Goal: Task Accomplishment & Management: Use online tool/utility

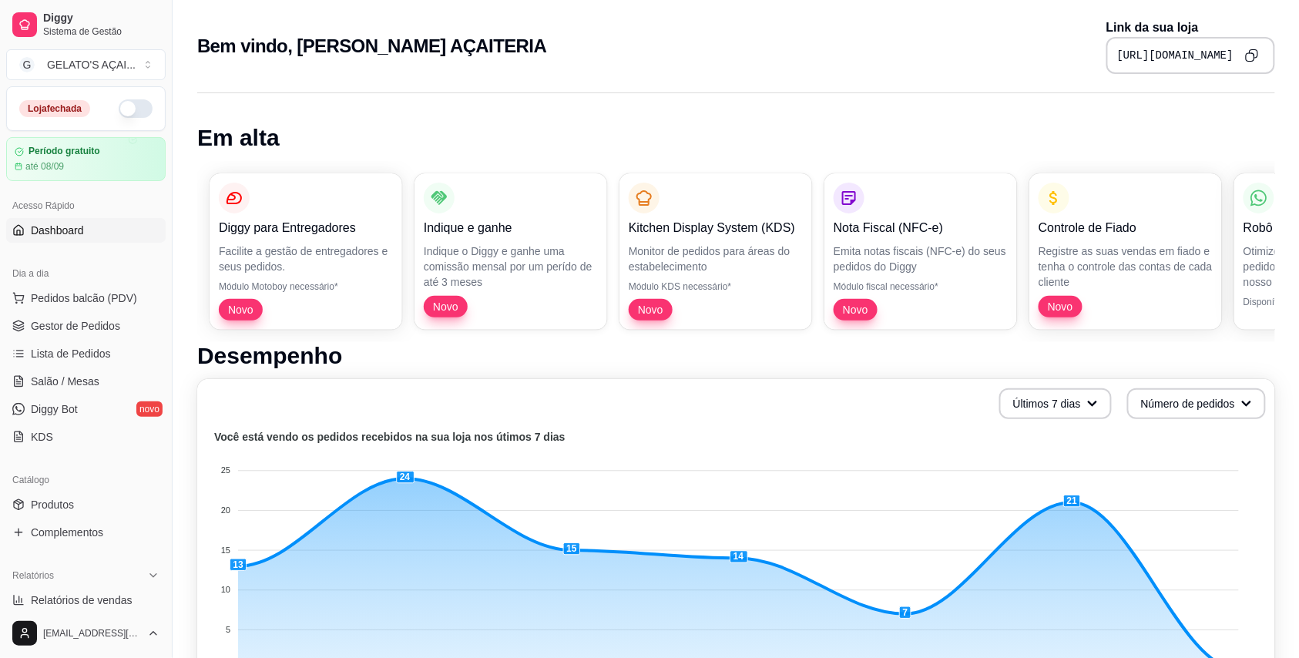
click at [136, 103] on button "button" at bounding box center [136, 108] width 34 height 18
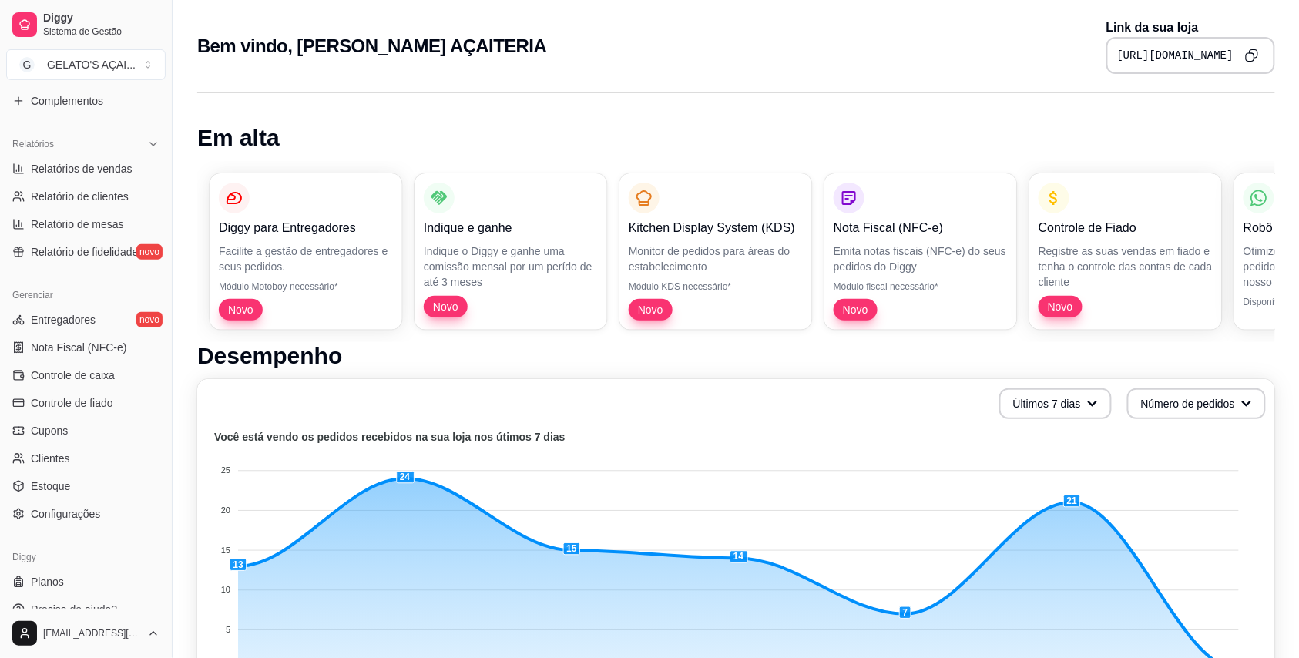
scroll to position [451, 0]
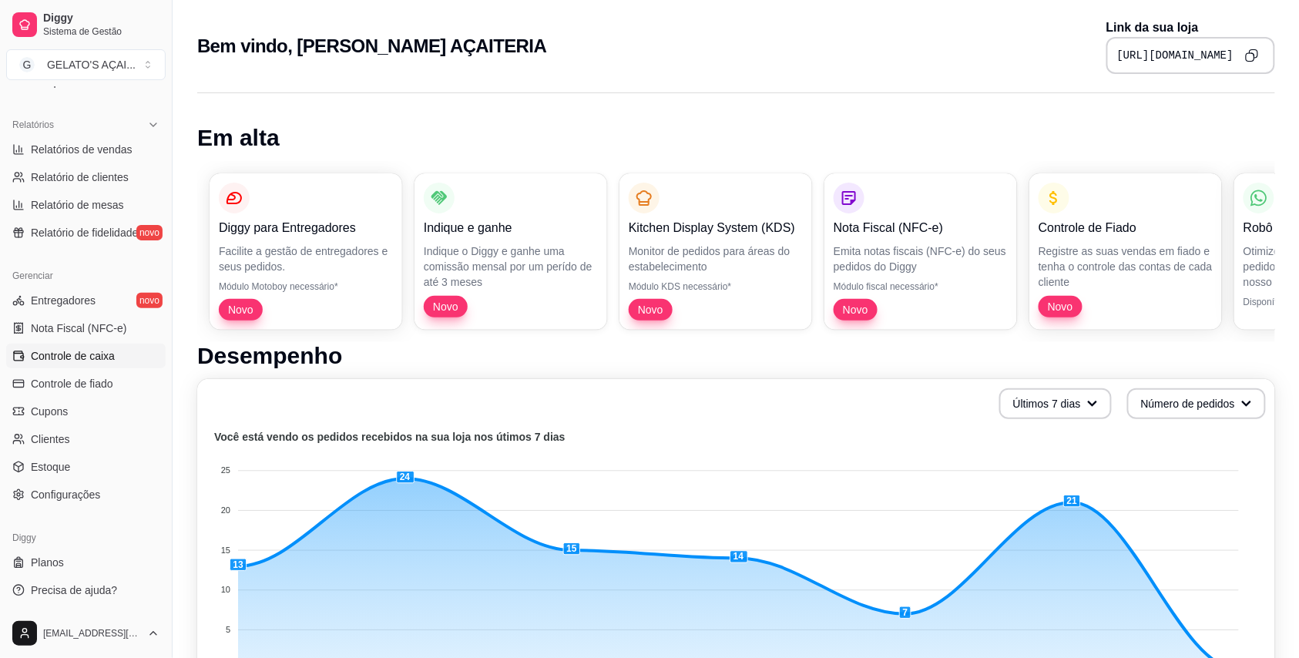
click at [99, 346] on link "Controle de caixa" at bounding box center [86, 356] width 160 height 25
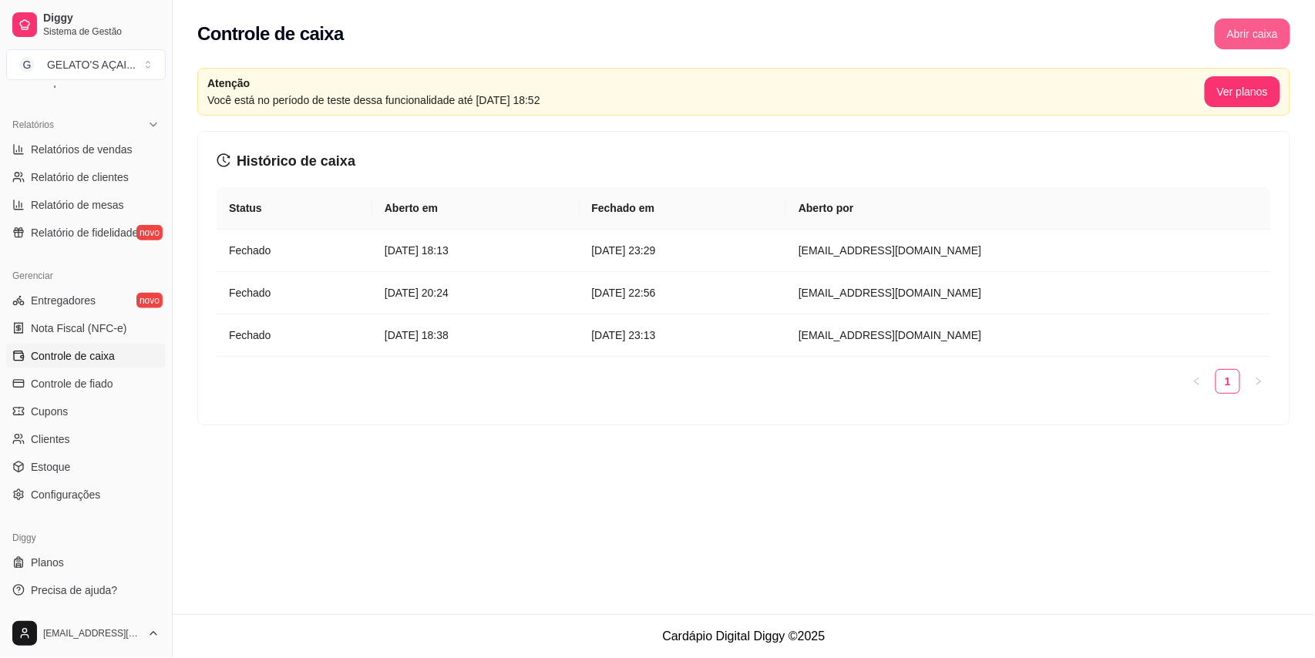
click at [1244, 22] on button "Abrir caixa" at bounding box center [1253, 33] width 76 height 31
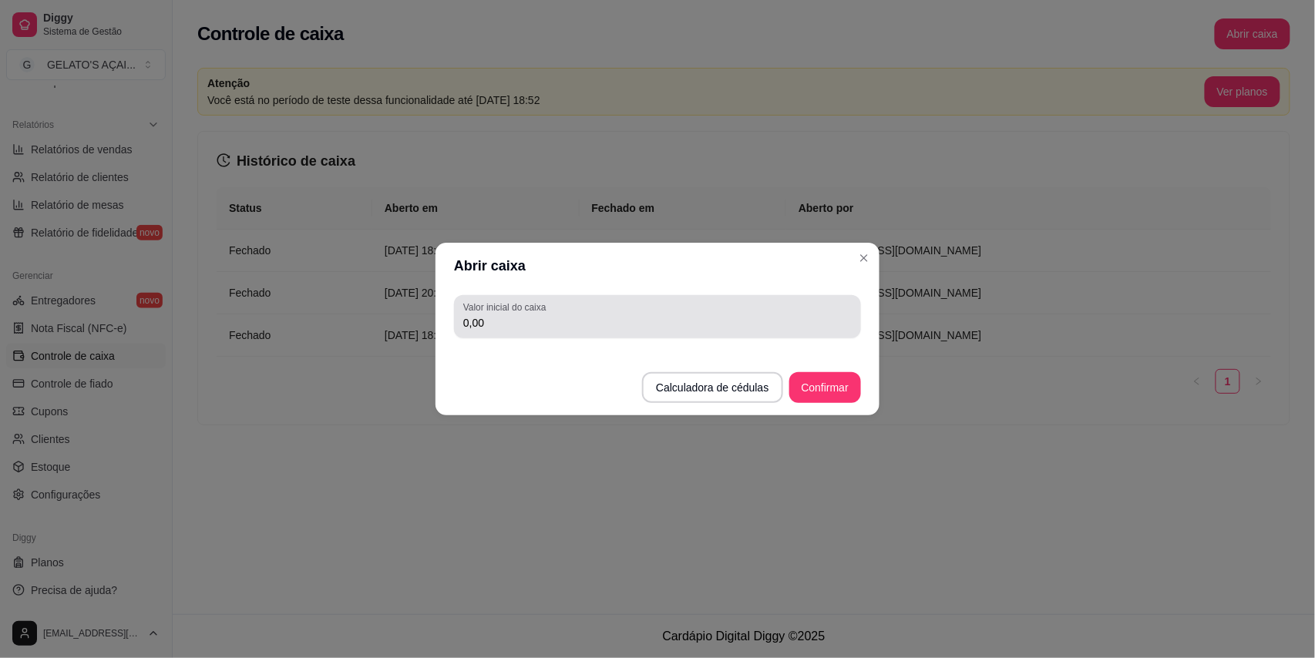
click at [589, 324] on input "0,00" at bounding box center [657, 322] width 388 height 15
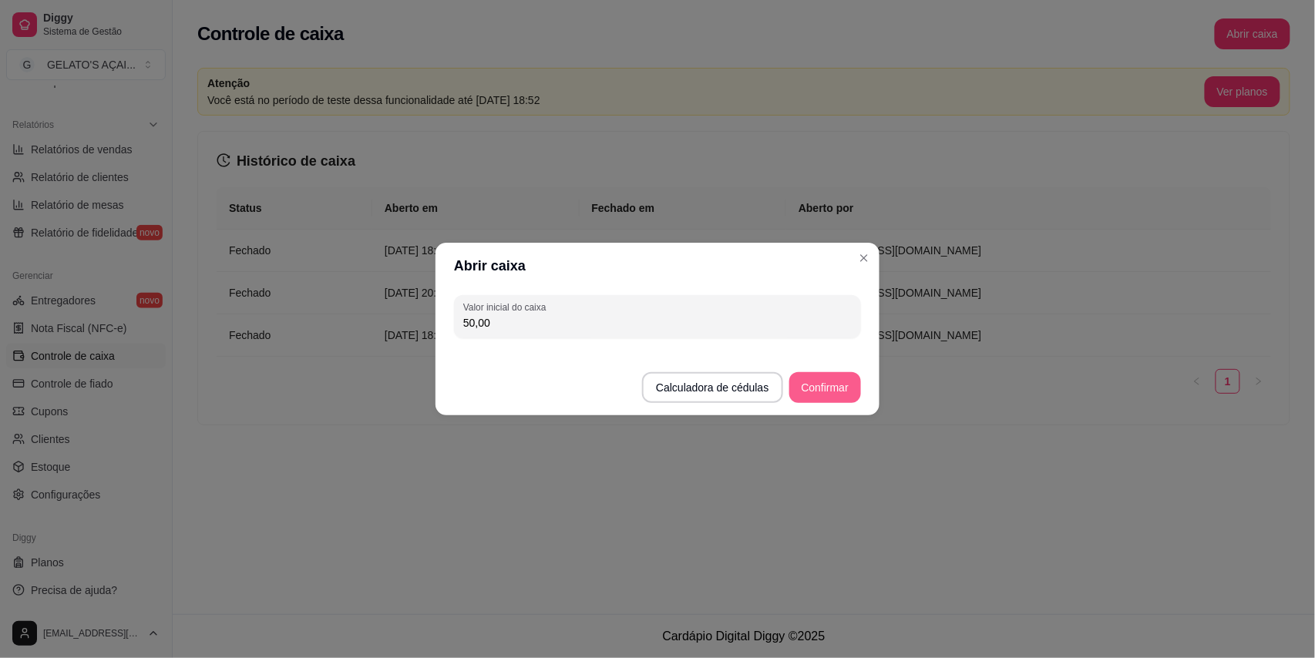
type input "50,00"
click at [814, 395] on button "Confirmar" at bounding box center [825, 387] width 72 height 31
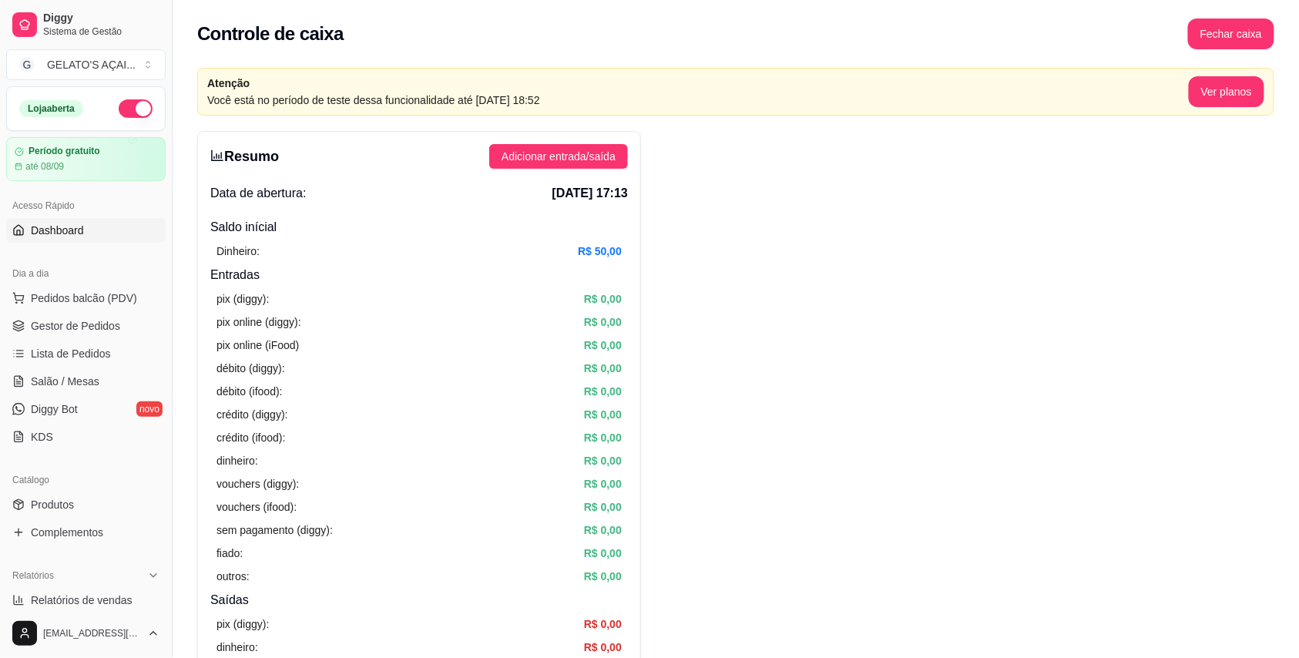
click at [99, 230] on link "Dashboard" at bounding box center [86, 230] width 160 height 25
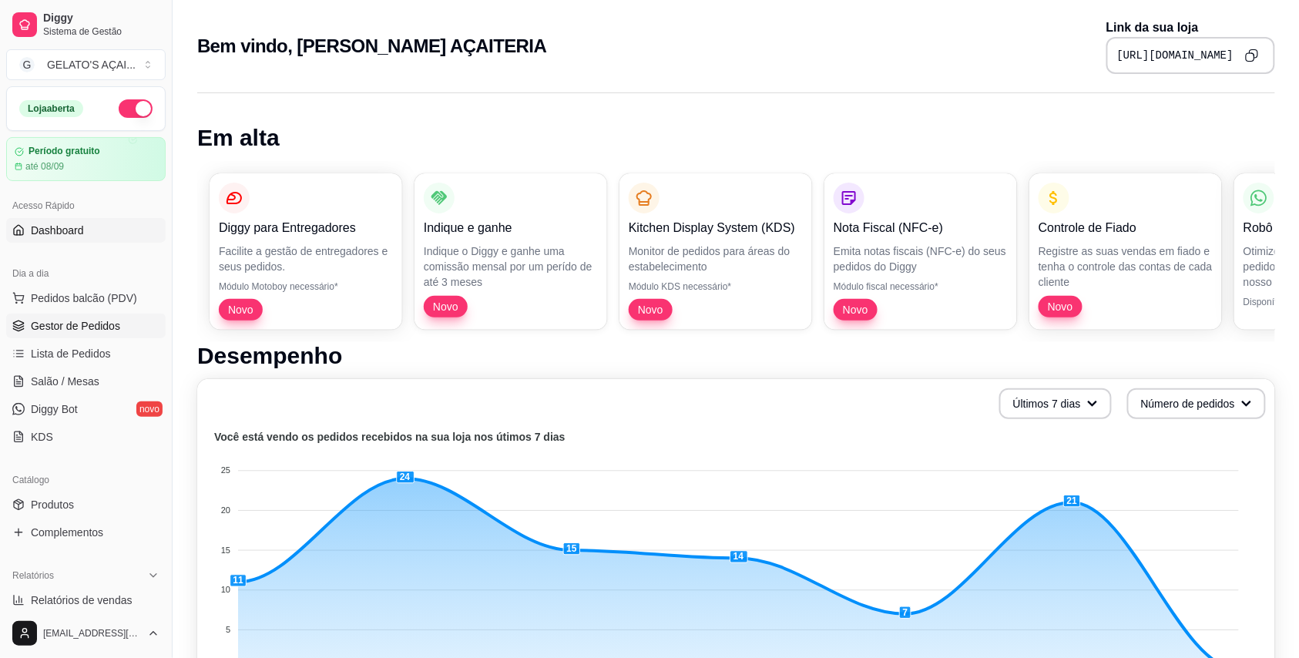
click at [78, 321] on span "Gestor de Pedidos" at bounding box center [75, 325] width 89 height 15
